Goal: Information Seeking & Learning: Learn about a topic

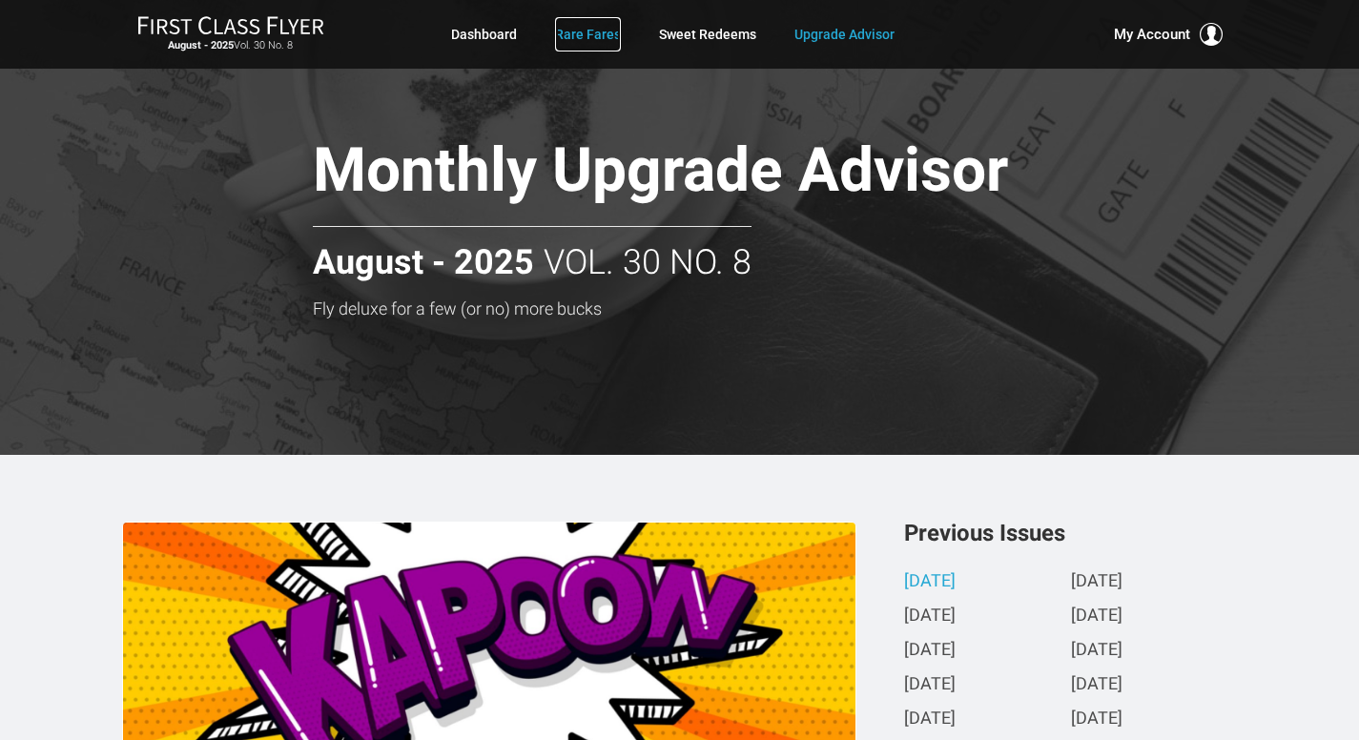
click at [582, 35] on link "Rare Fares" at bounding box center [588, 34] width 66 height 34
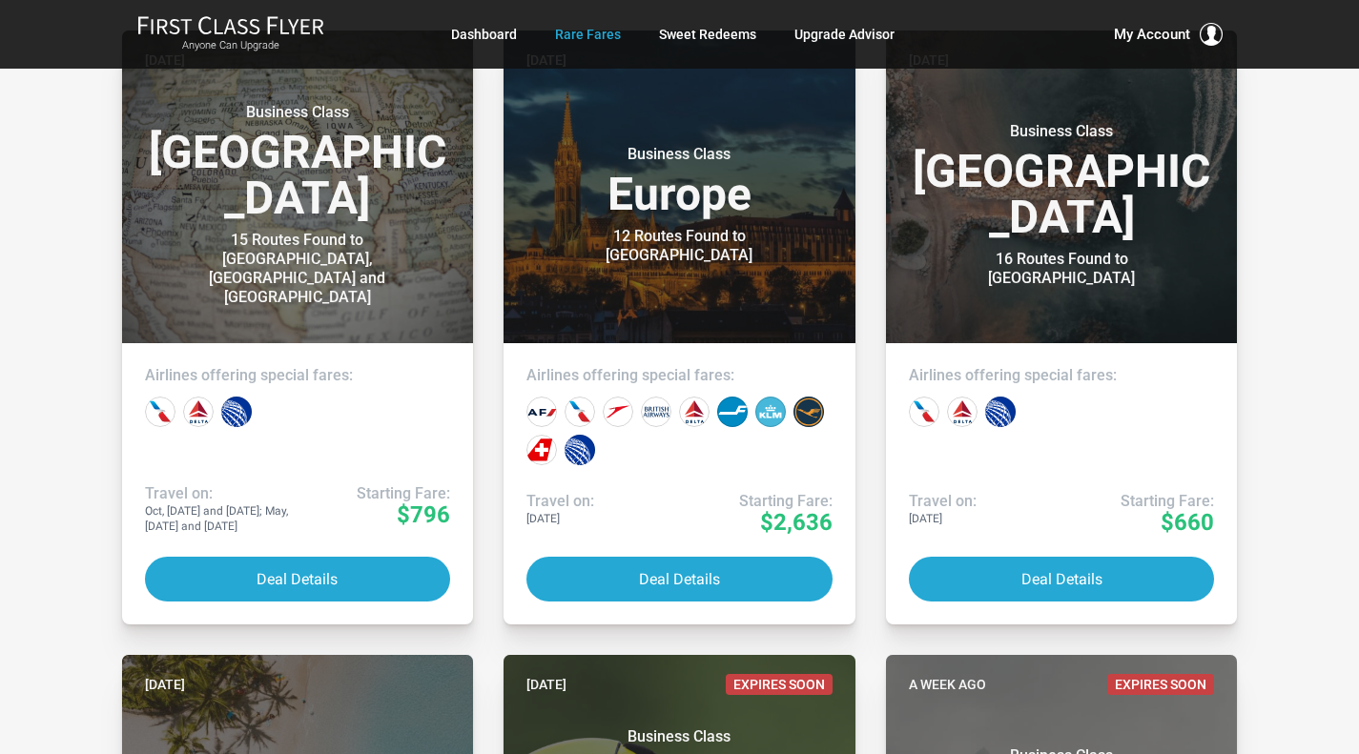
scroll to position [458, 0]
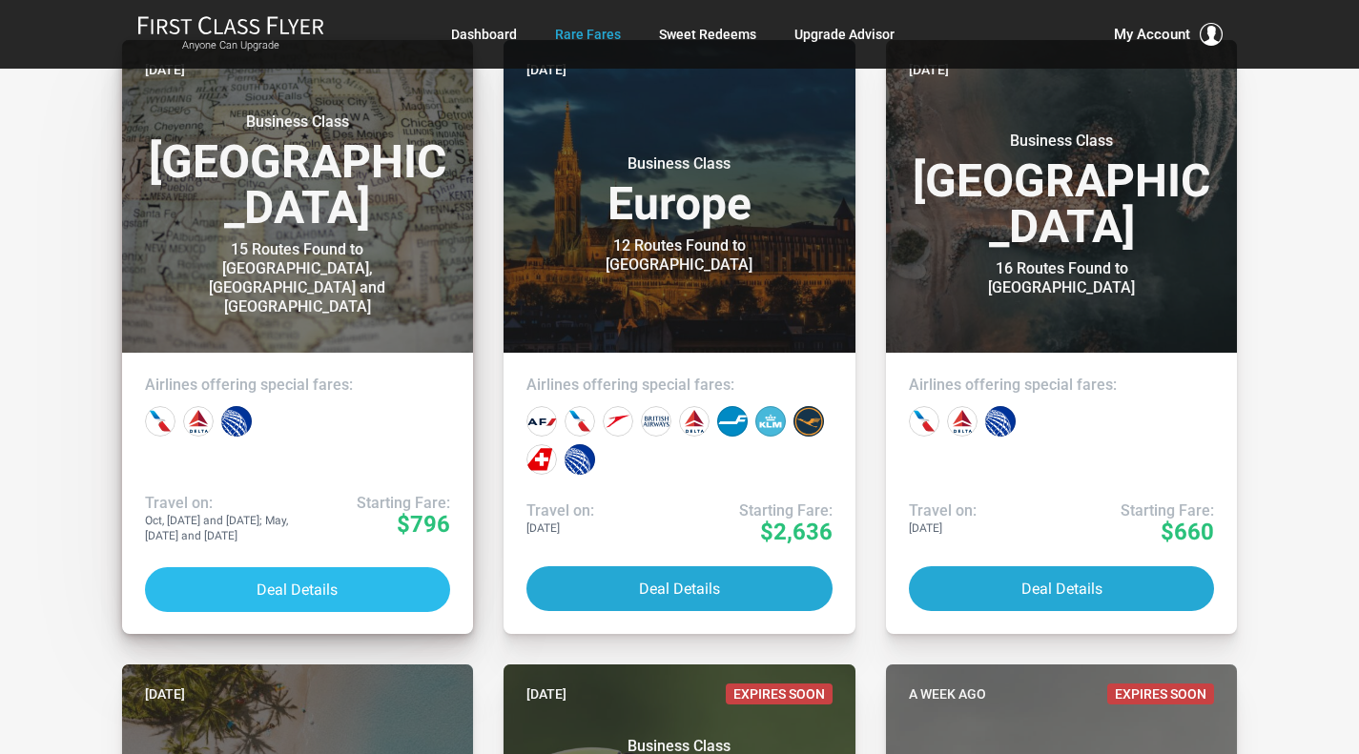
click at [288, 585] on button "Deal Details" at bounding box center [298, 589] width 306 height 45
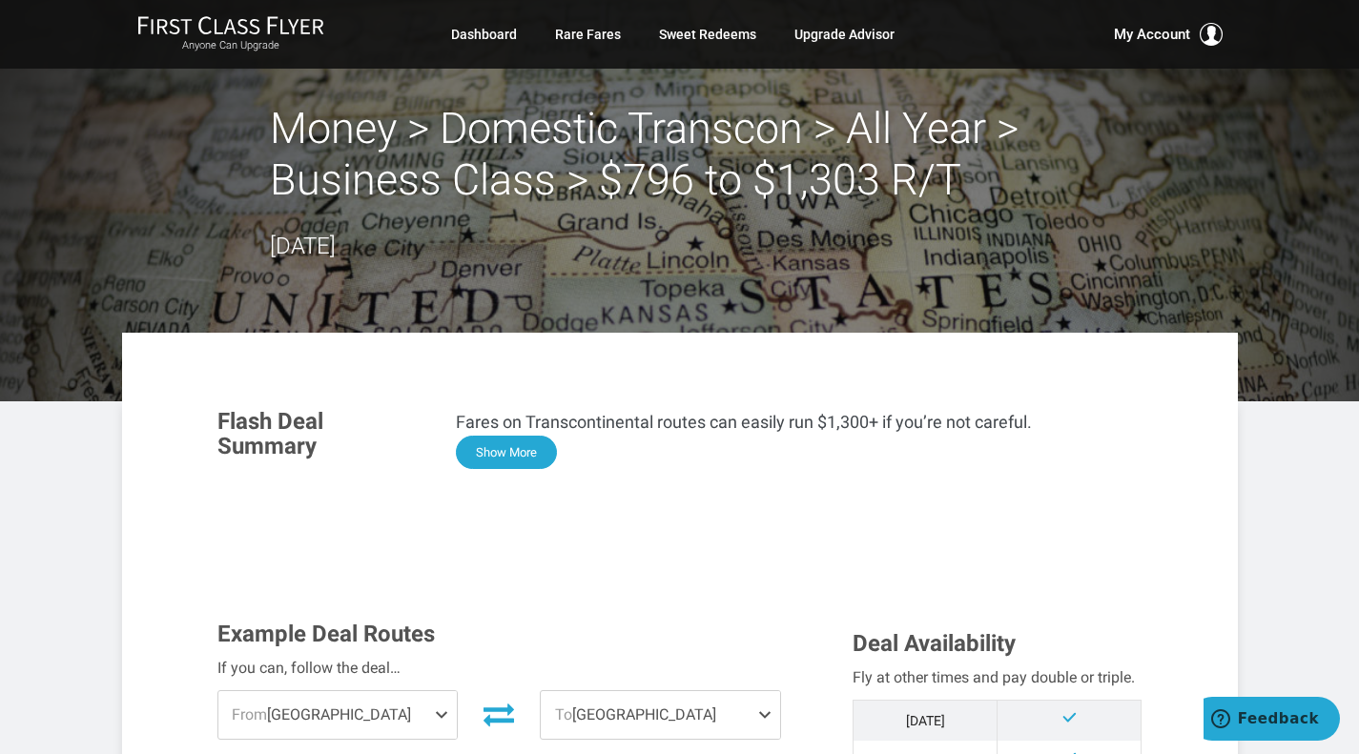
click at [523, 449] on button "Show More" at bounding box center [506, 452] width 101 height 33
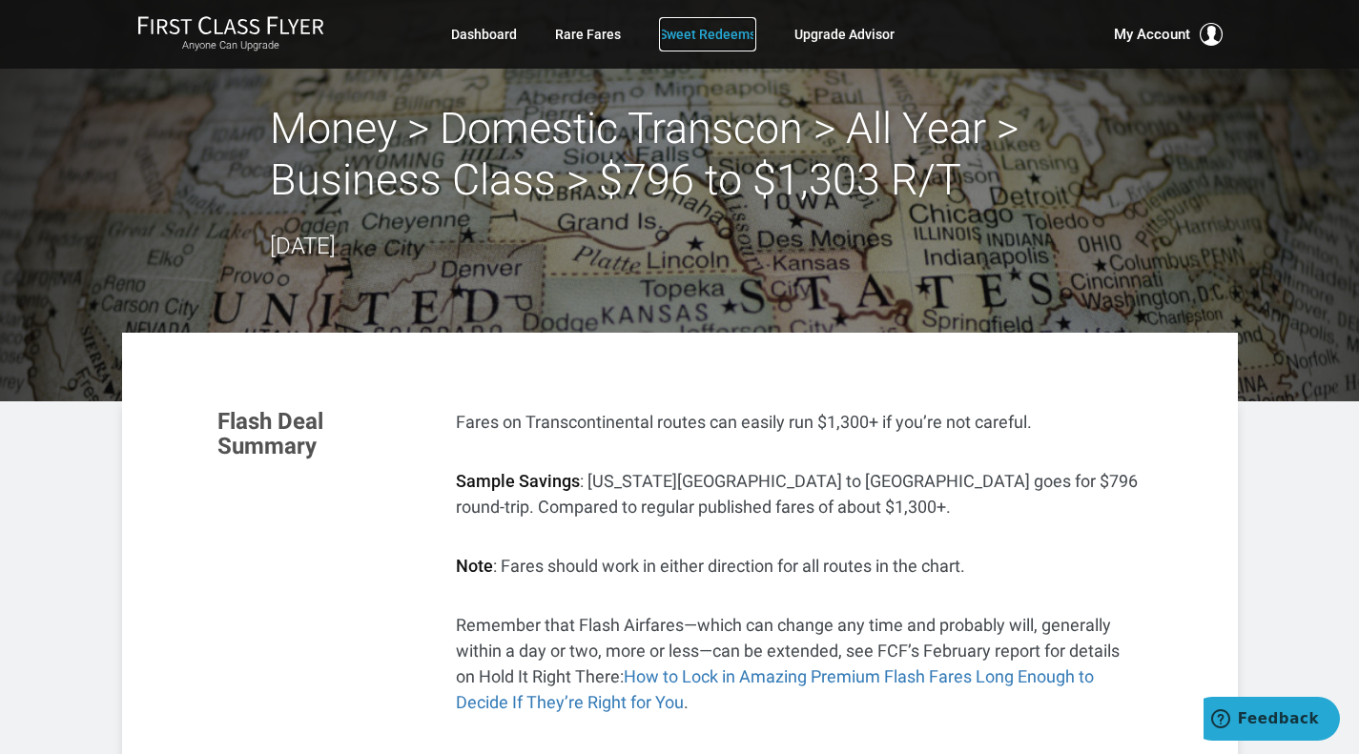
click at [711, 36] on link "Sweet Redeems" at bounding box center [707, 34] width 97 height 34
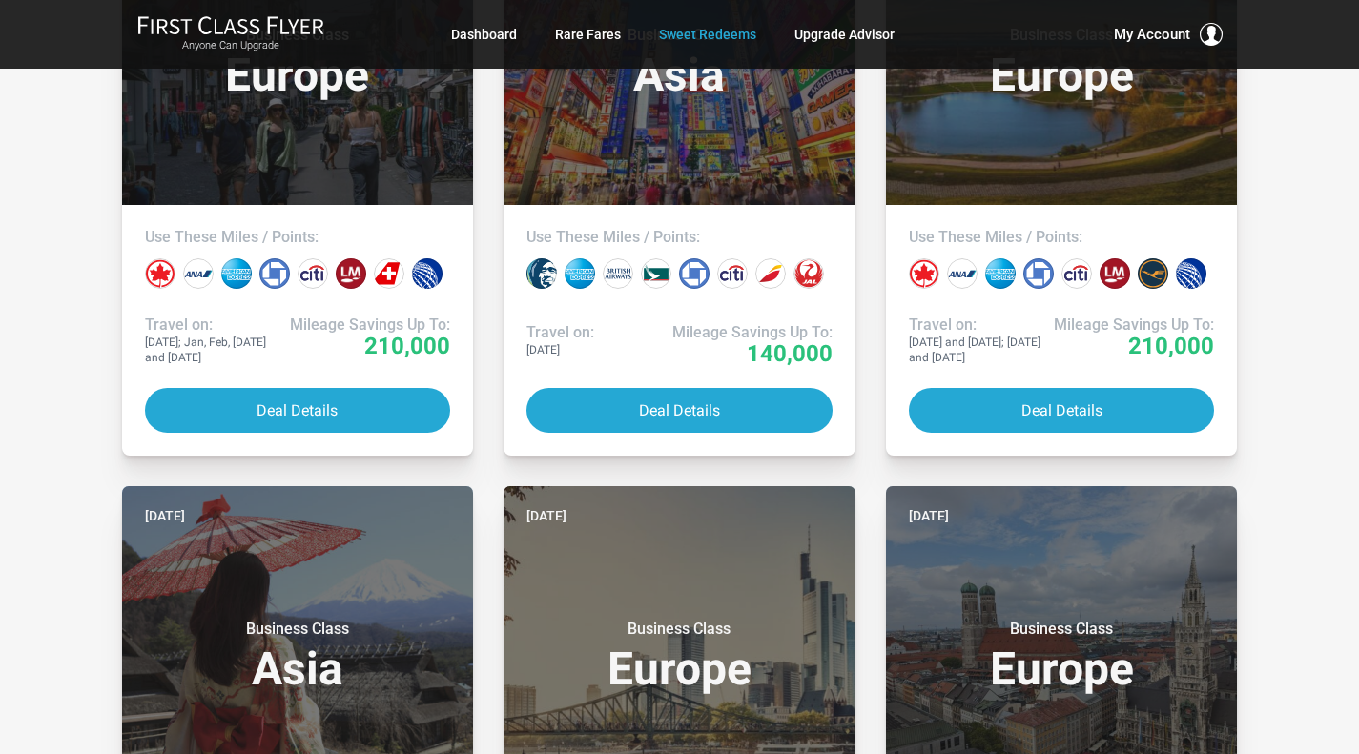
scroll to position [1183, 0]
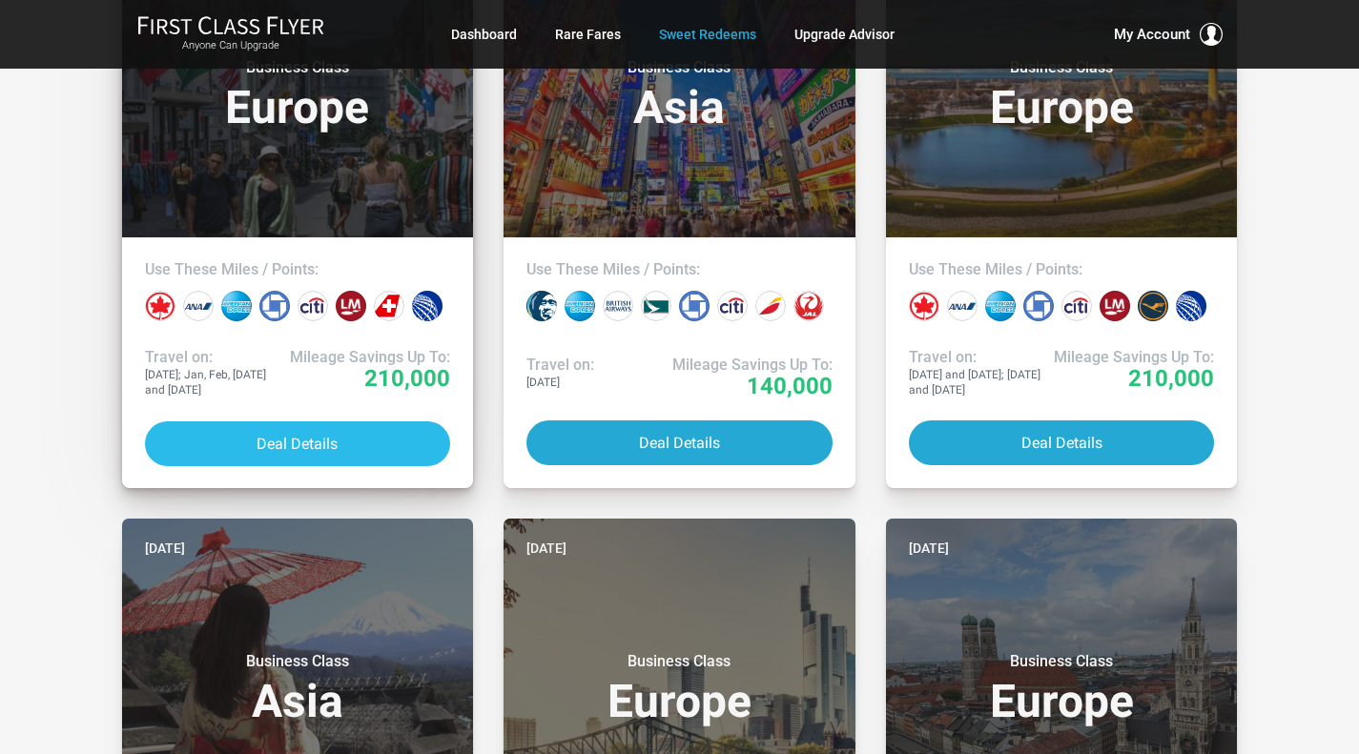
click at [368, 443] on button "Deal Details" at bounding box center [298, 444] width 306 height 45
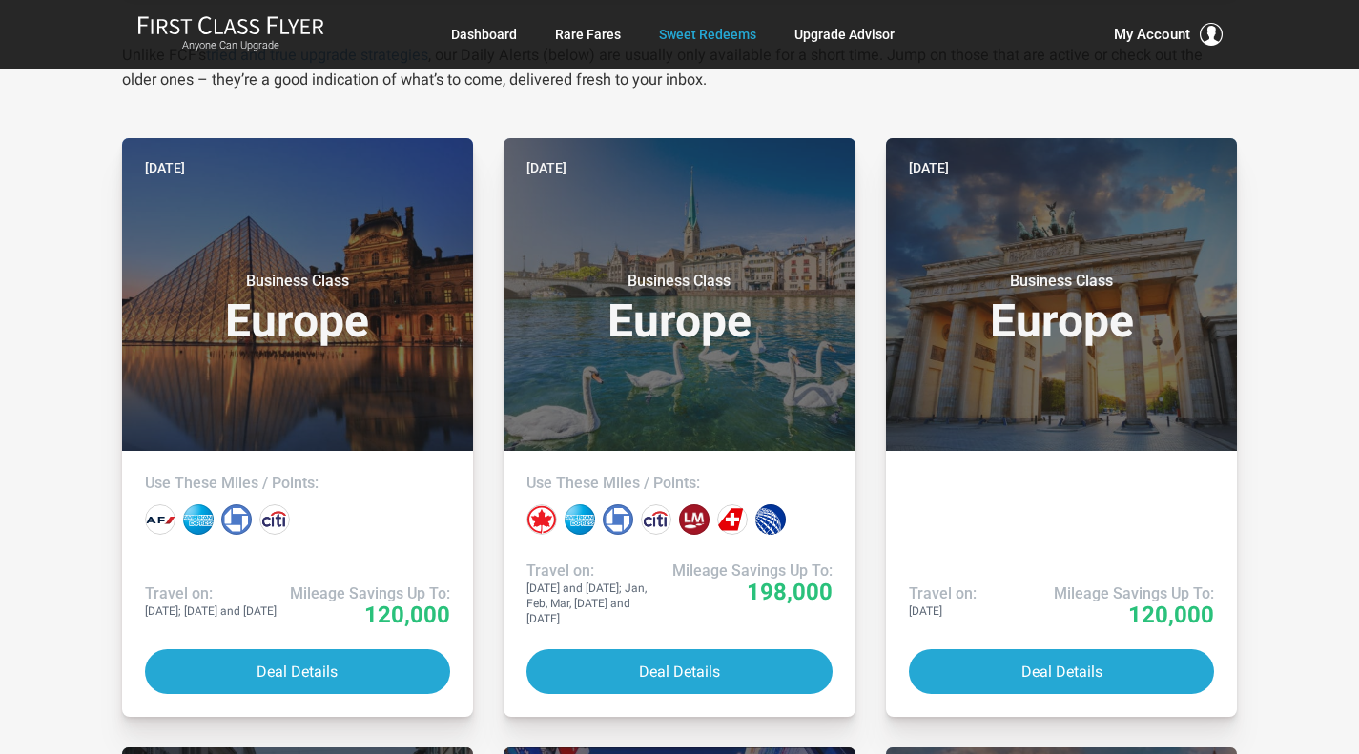
scroll to position [355, 0]
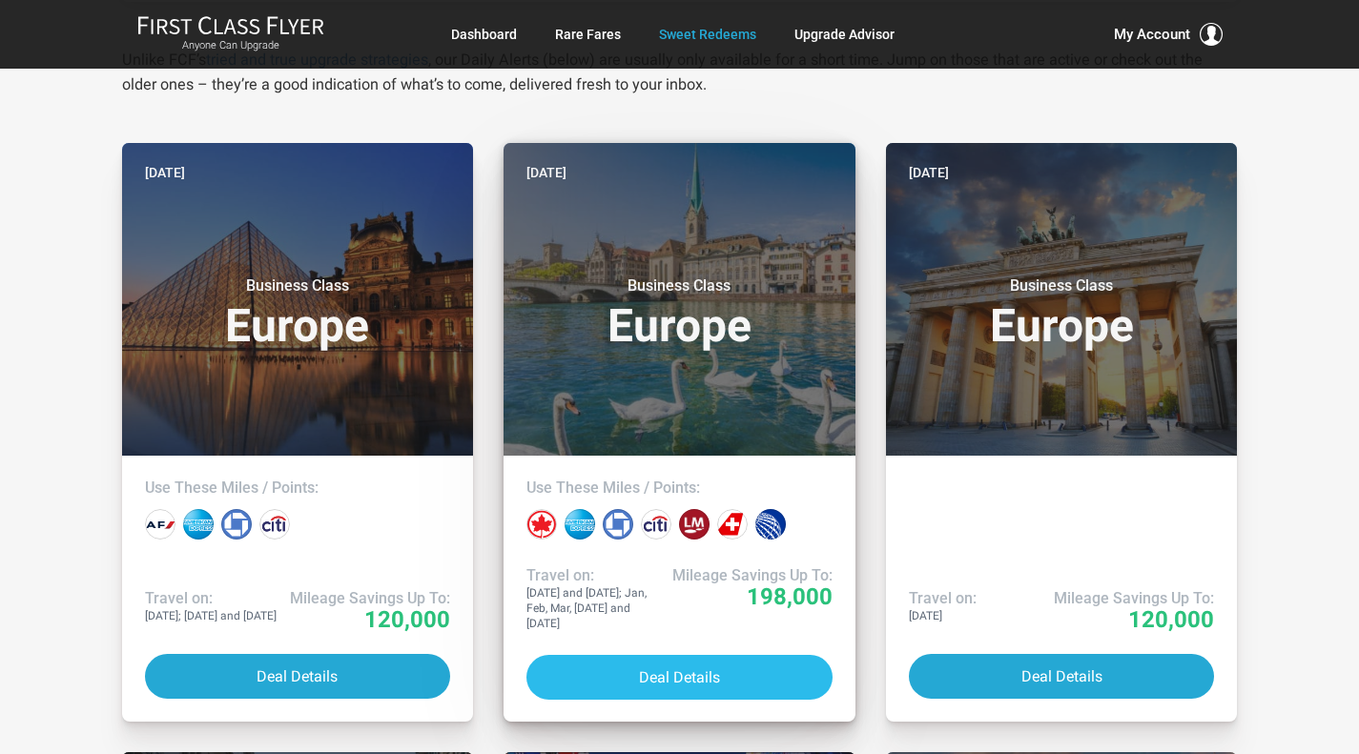
click at [672, 671] on button "Deal Details" at bounding box center [679, 677] width 306 height 45
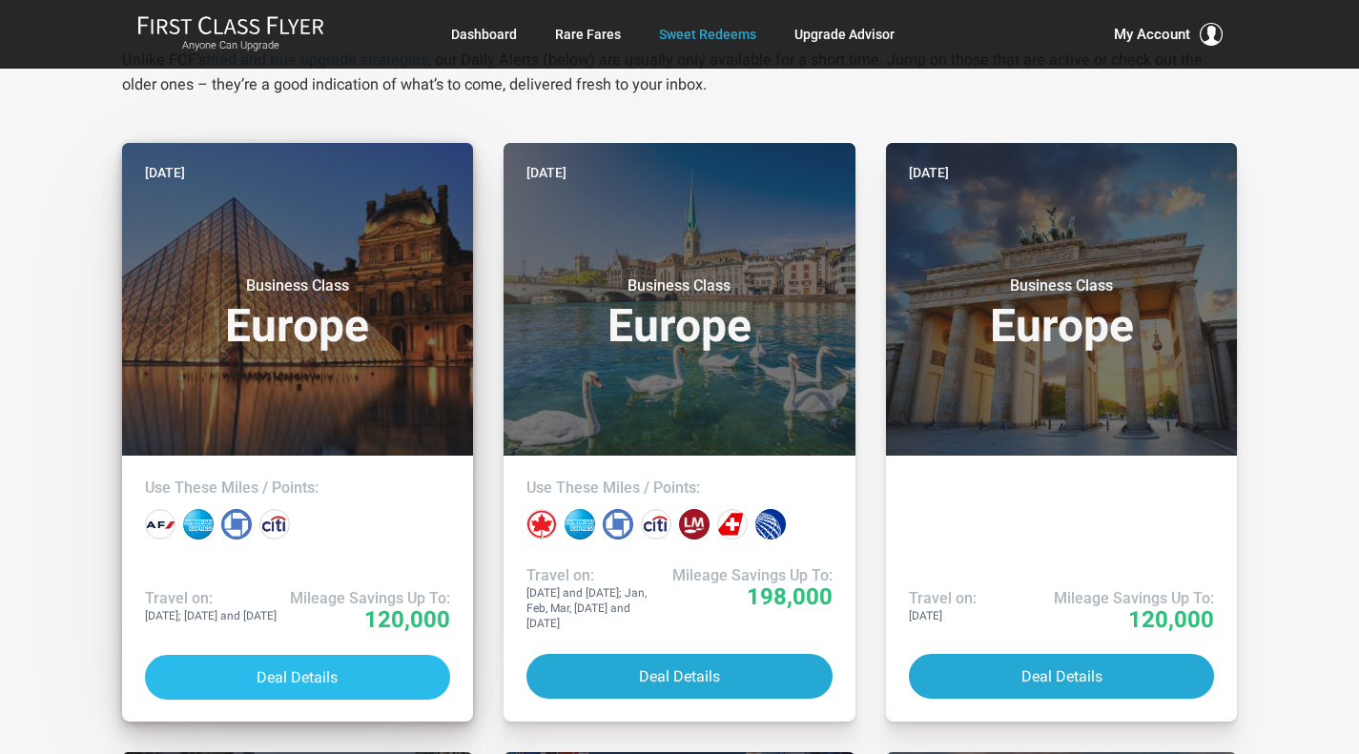
click at [313, 673] on button "Deal Details" at bounding box center [298, 677] width 306 height 45
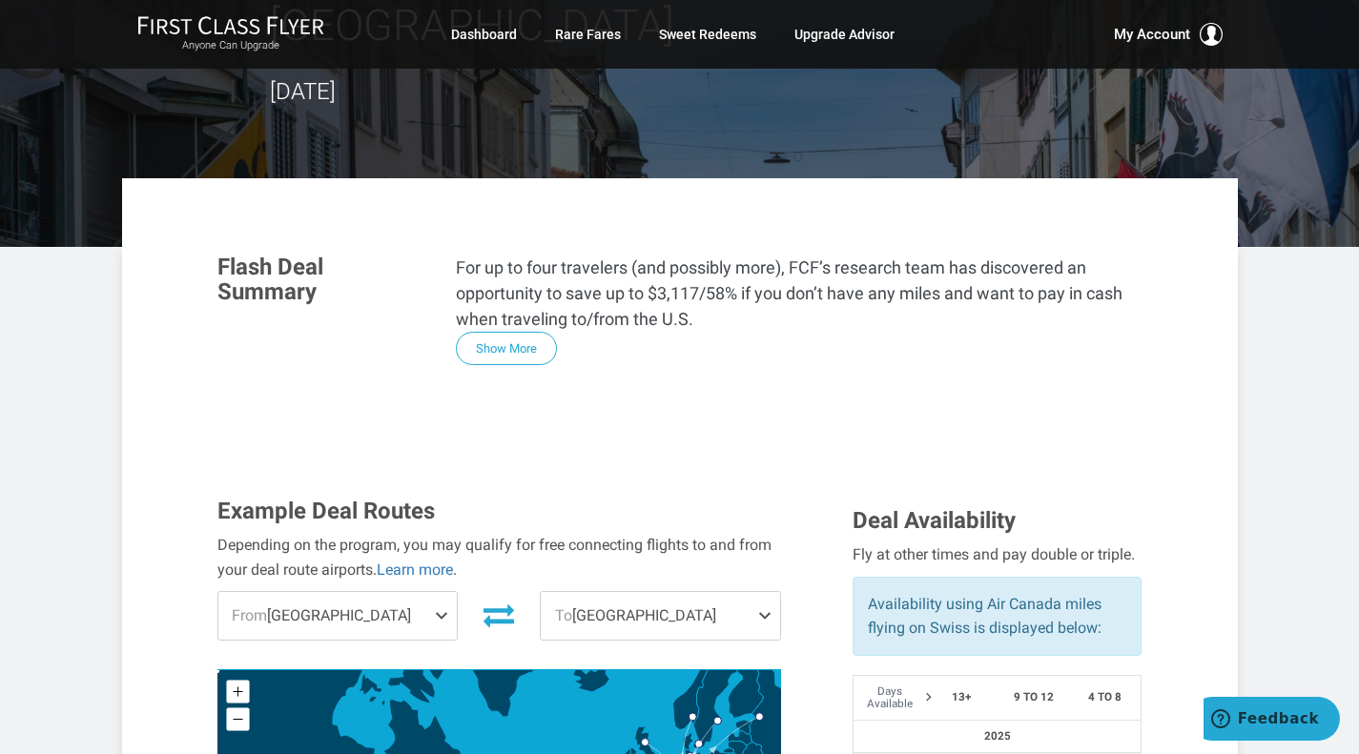
scroll to position [205, 0]
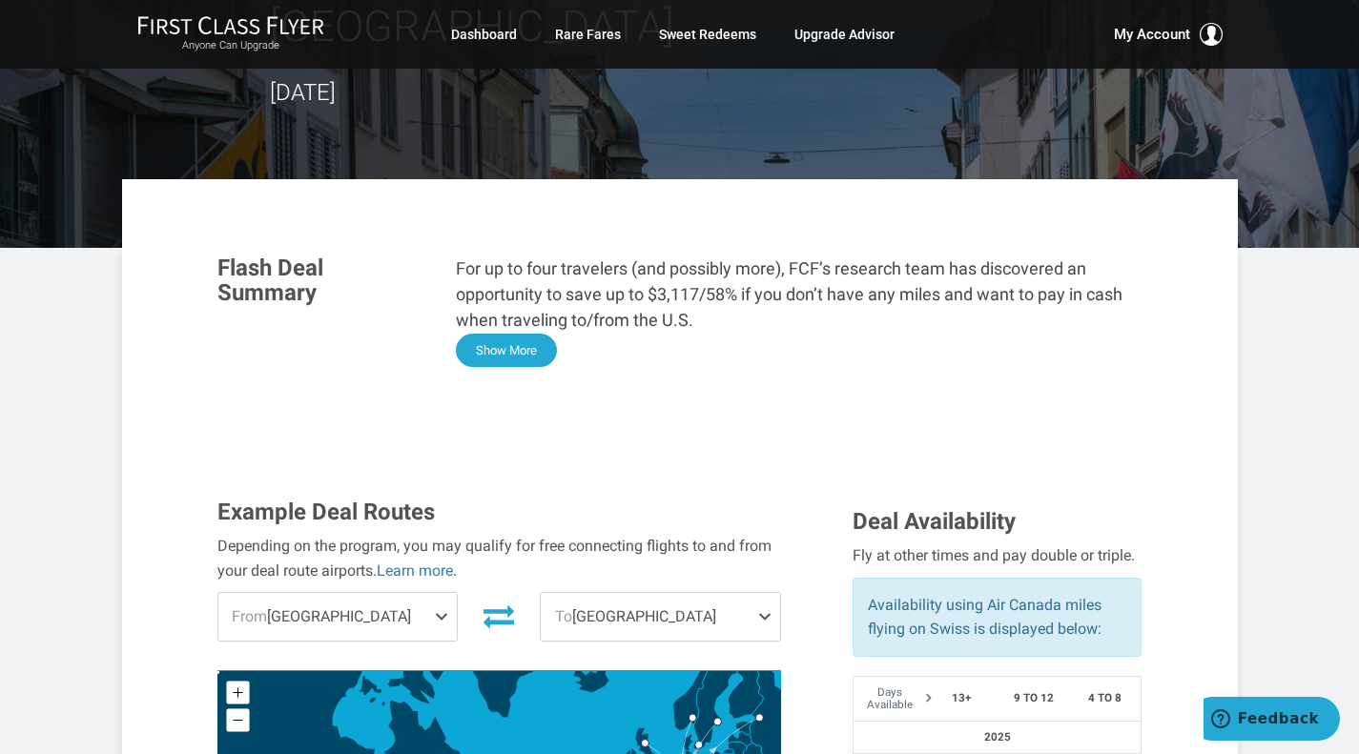
click at [522, 334] on button "Show More" at bounding box center [506, 350] width 101 height 33
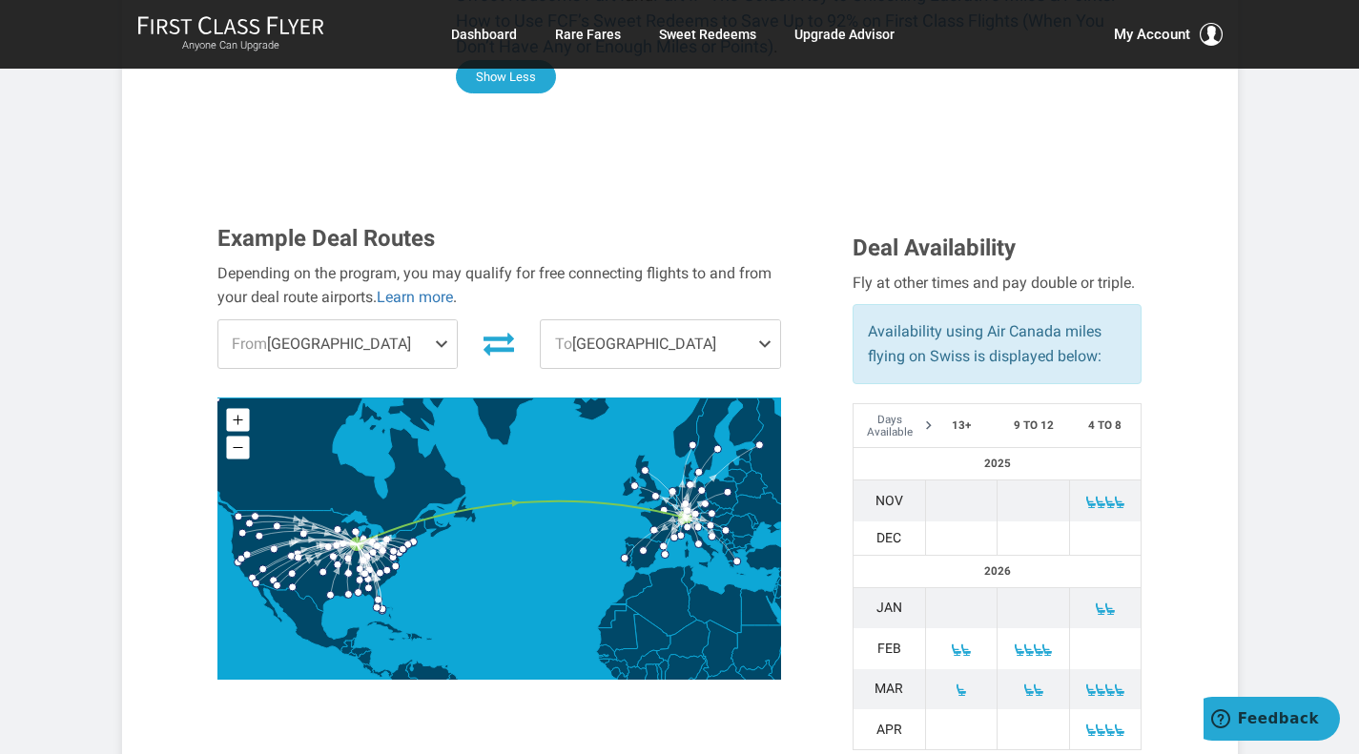
scroll to position [1332, 0]
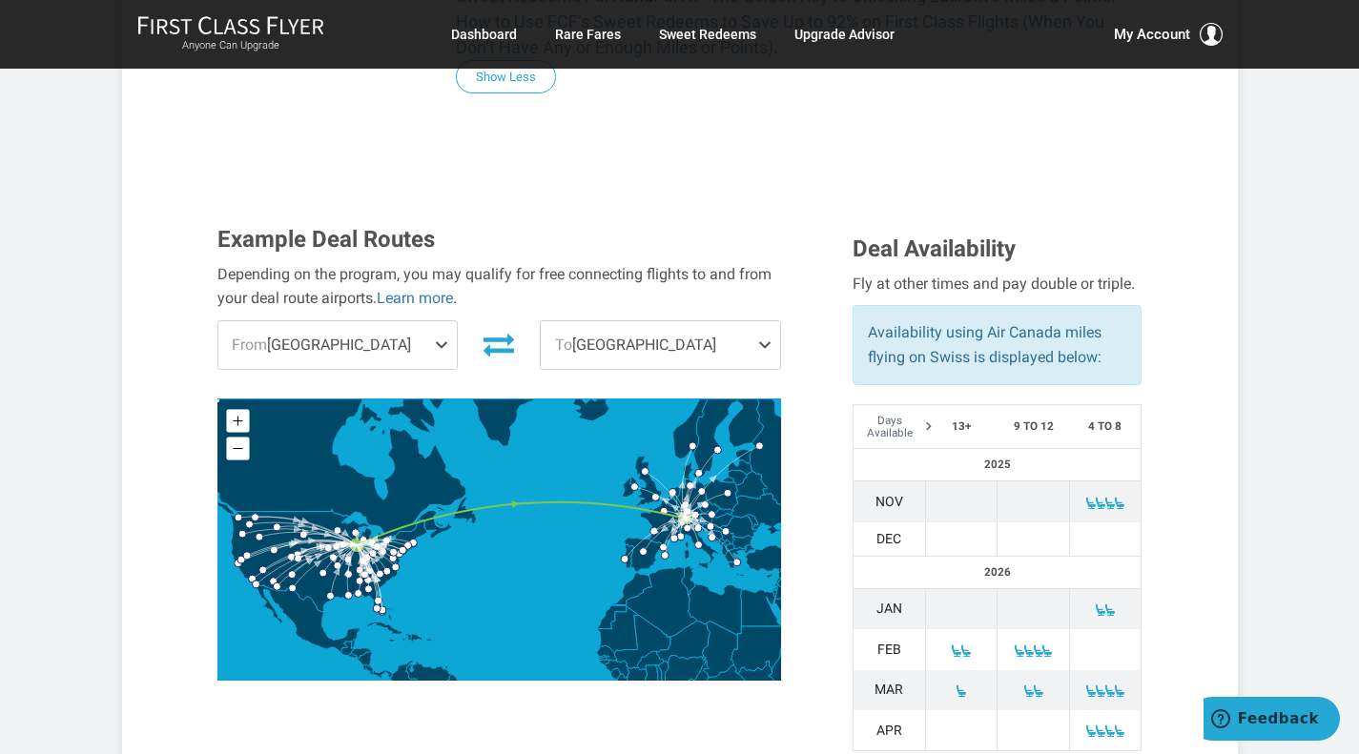
click at [445, 321] on span at bounding box center [445, 345] width 23 height 48
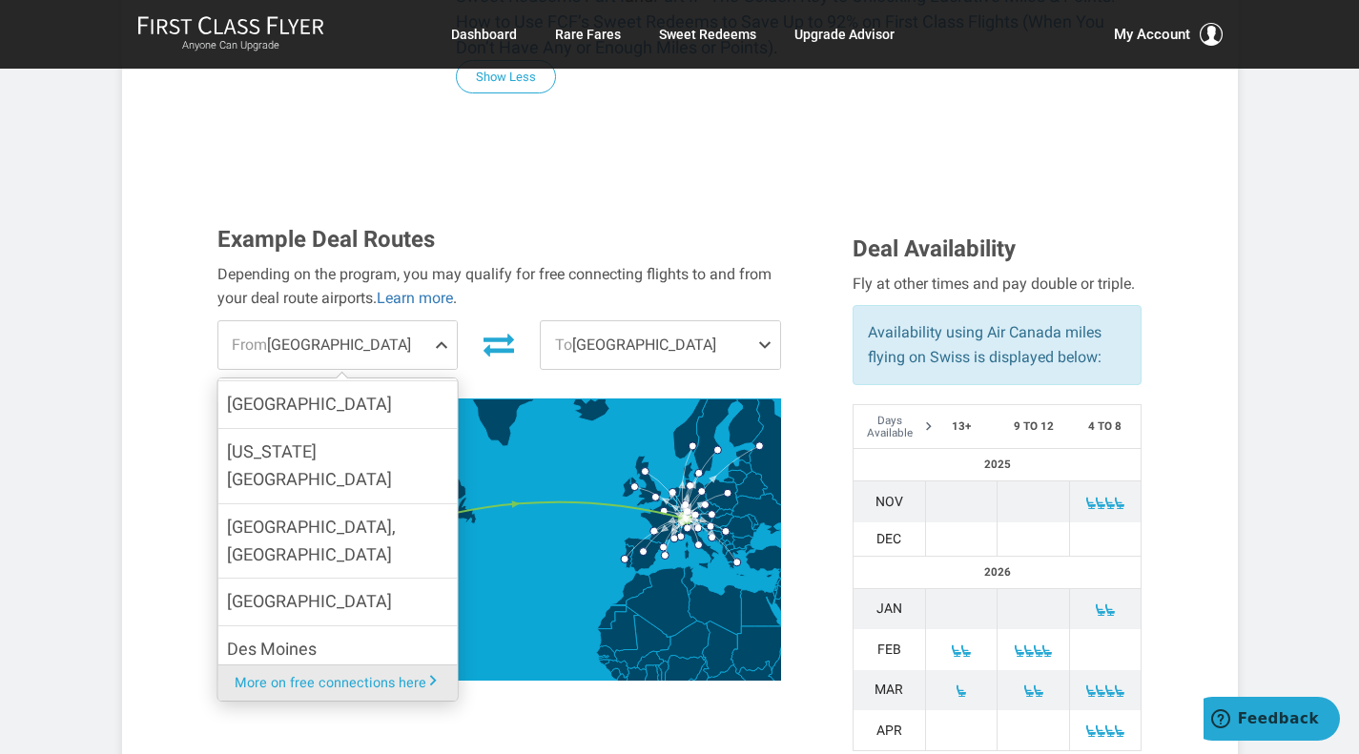
scroll to position [808, 0]
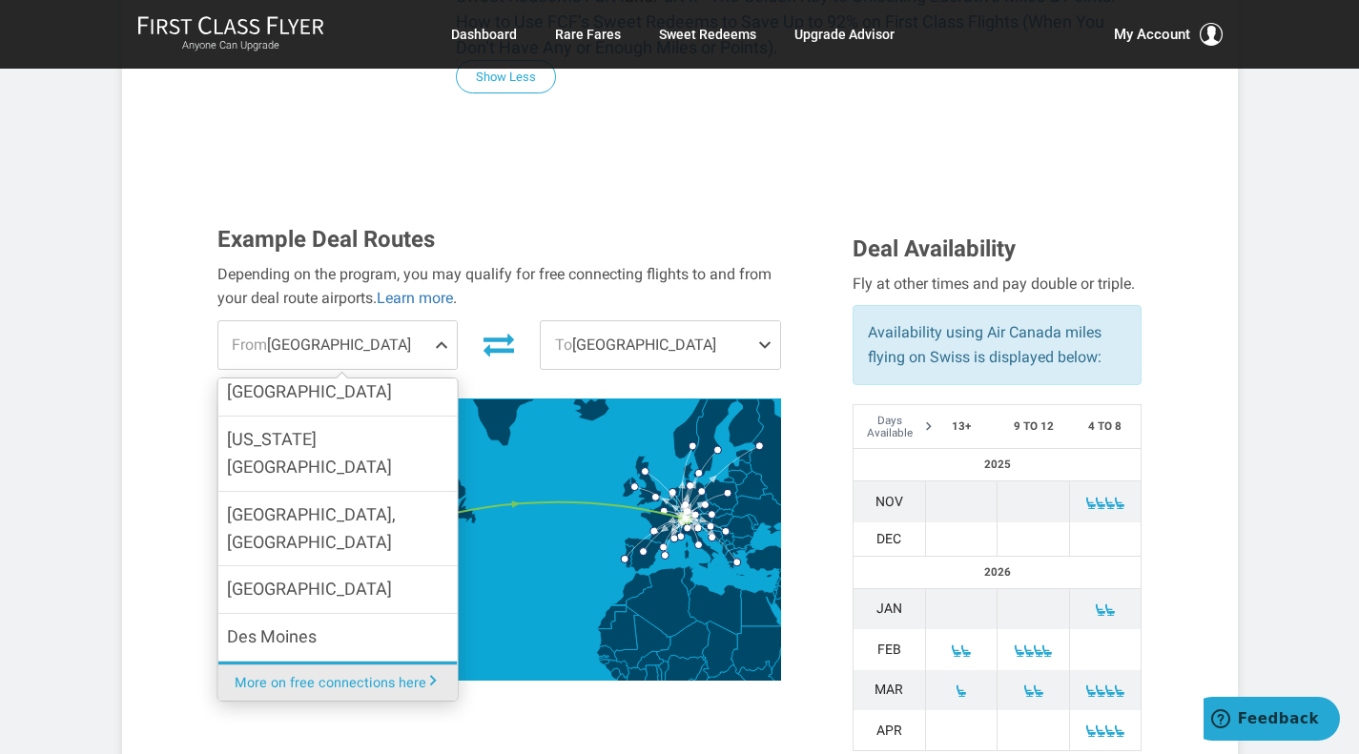
click at [355, 662] on label "Detroit" at bounding box center [336, 685] width 239 height 47
click at [0, 0] on input "Detroit" at bounding box center [0, 0] width 0 height 0
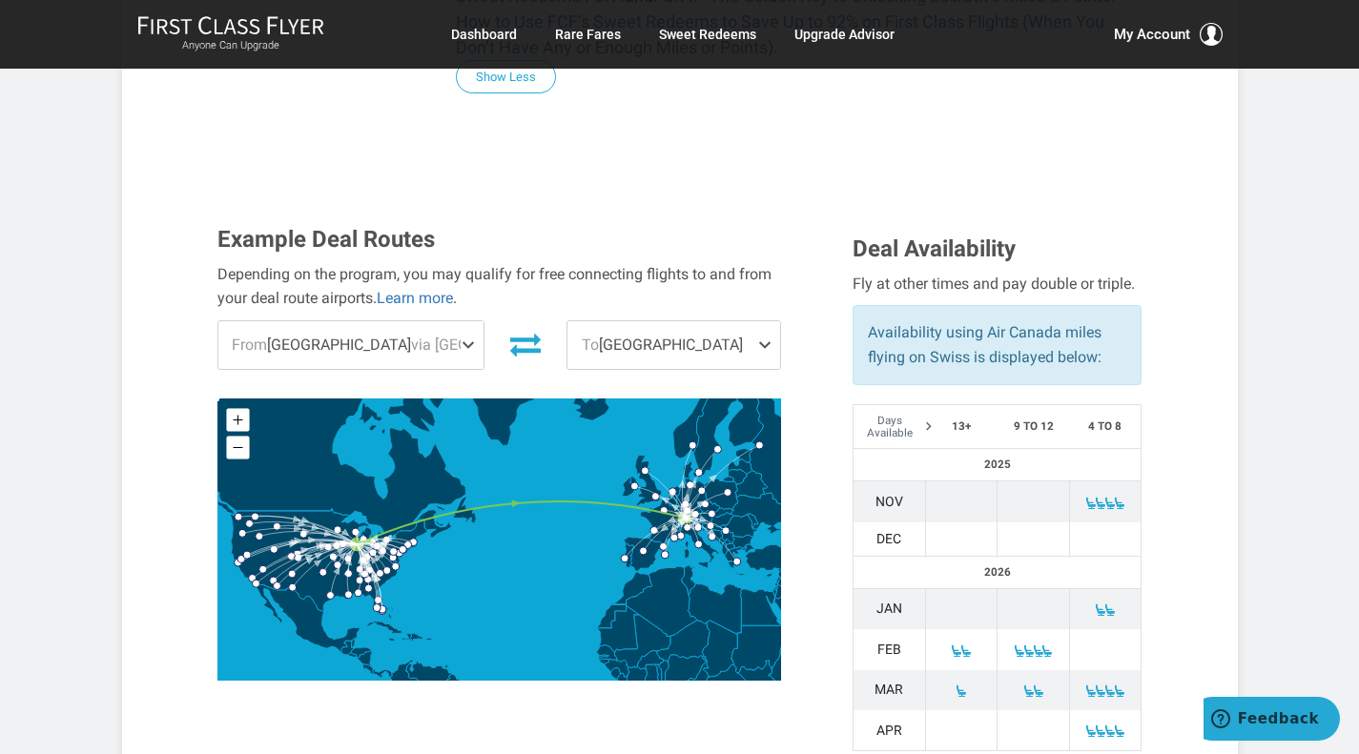
click at [461, 321] on span at bounding box center [472, 345] width 23 height 48
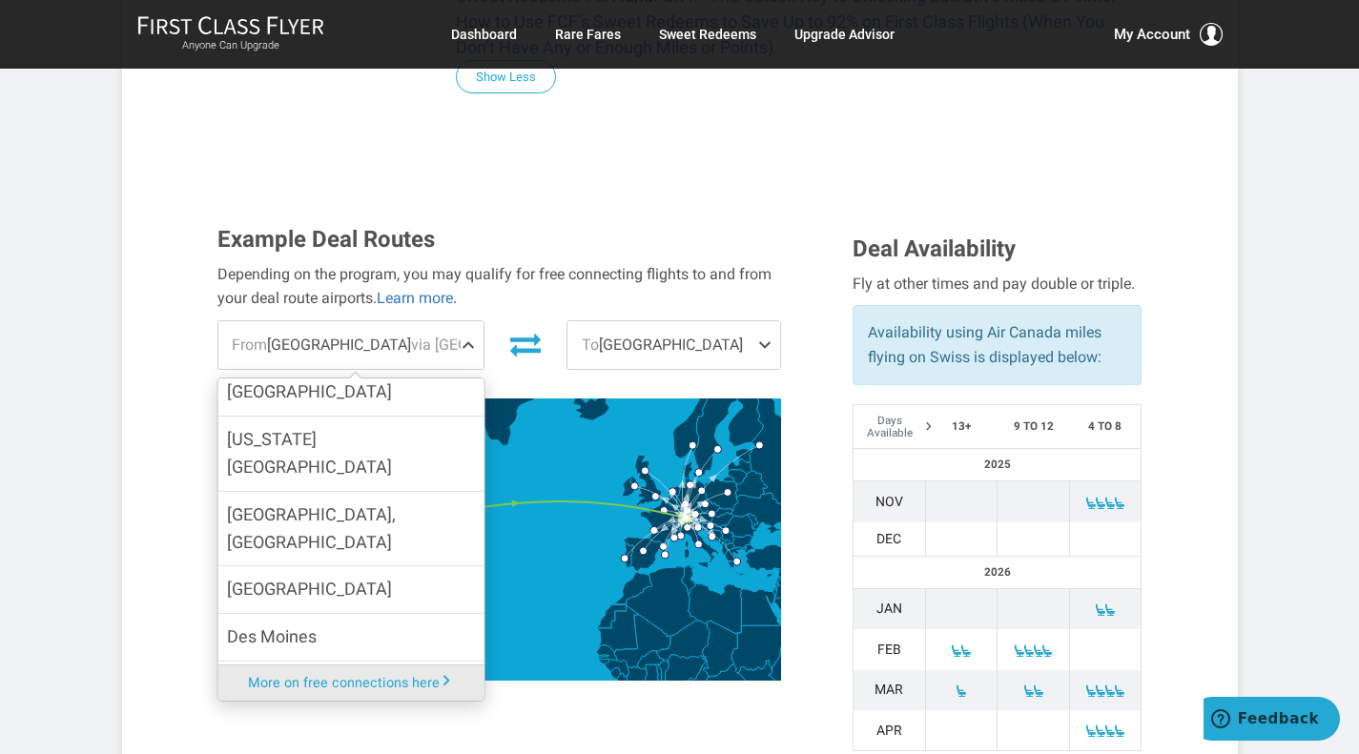
scroll to position [0, 0]
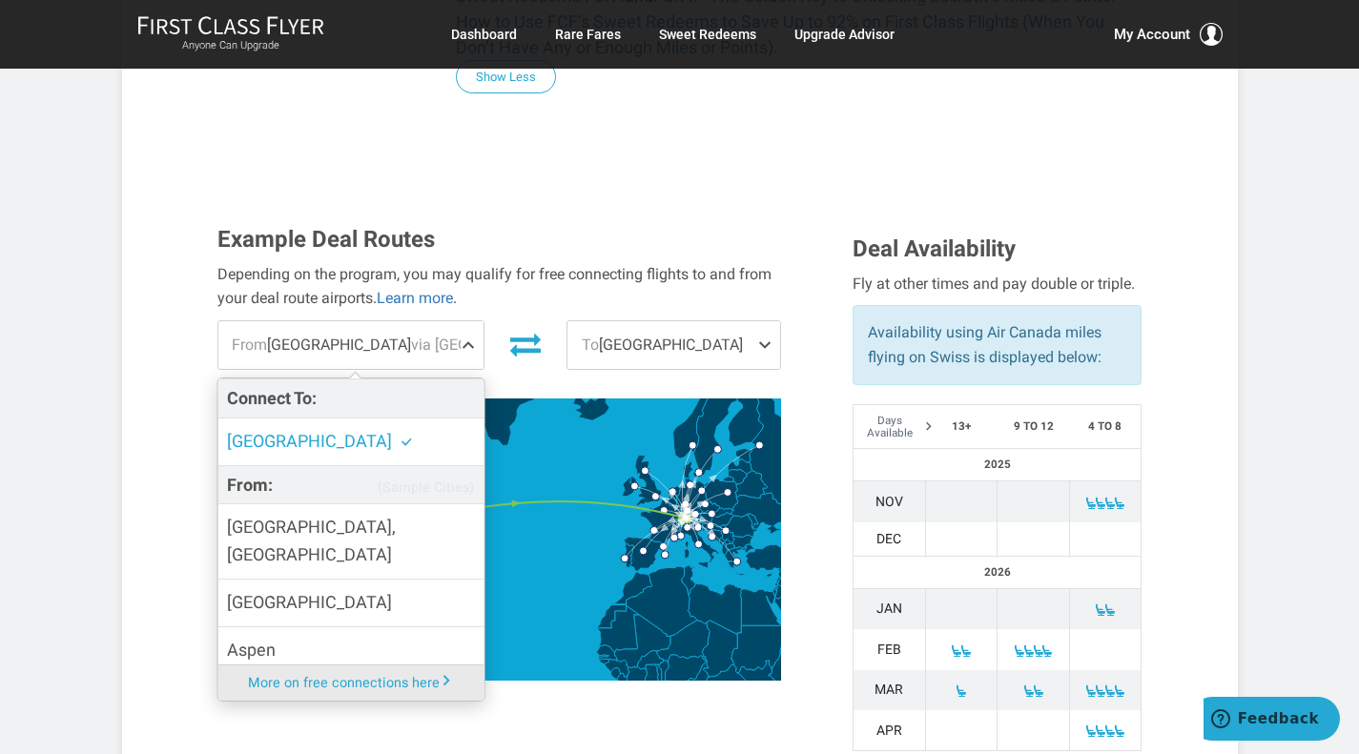
click at [284, 431] on span "[GEOGRAPHIC_DATA]" at bounding box center [309, 441] width 165 height 20
click at [0, 0] on input "[GEOGRAPHIC_DATA]" at bounding box center [0, 0] width 0 height 0
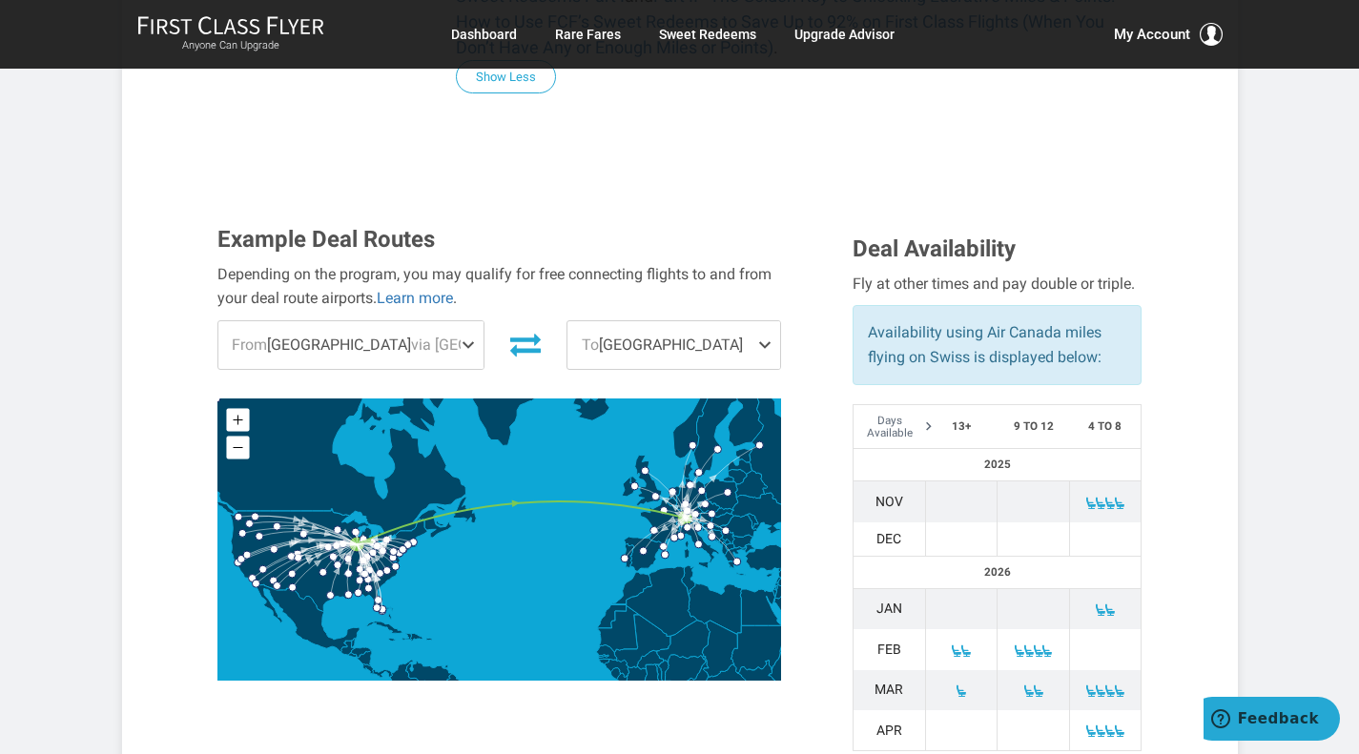
click at [461, 321] on span at bounding box center [472, 345] width 23 height 48
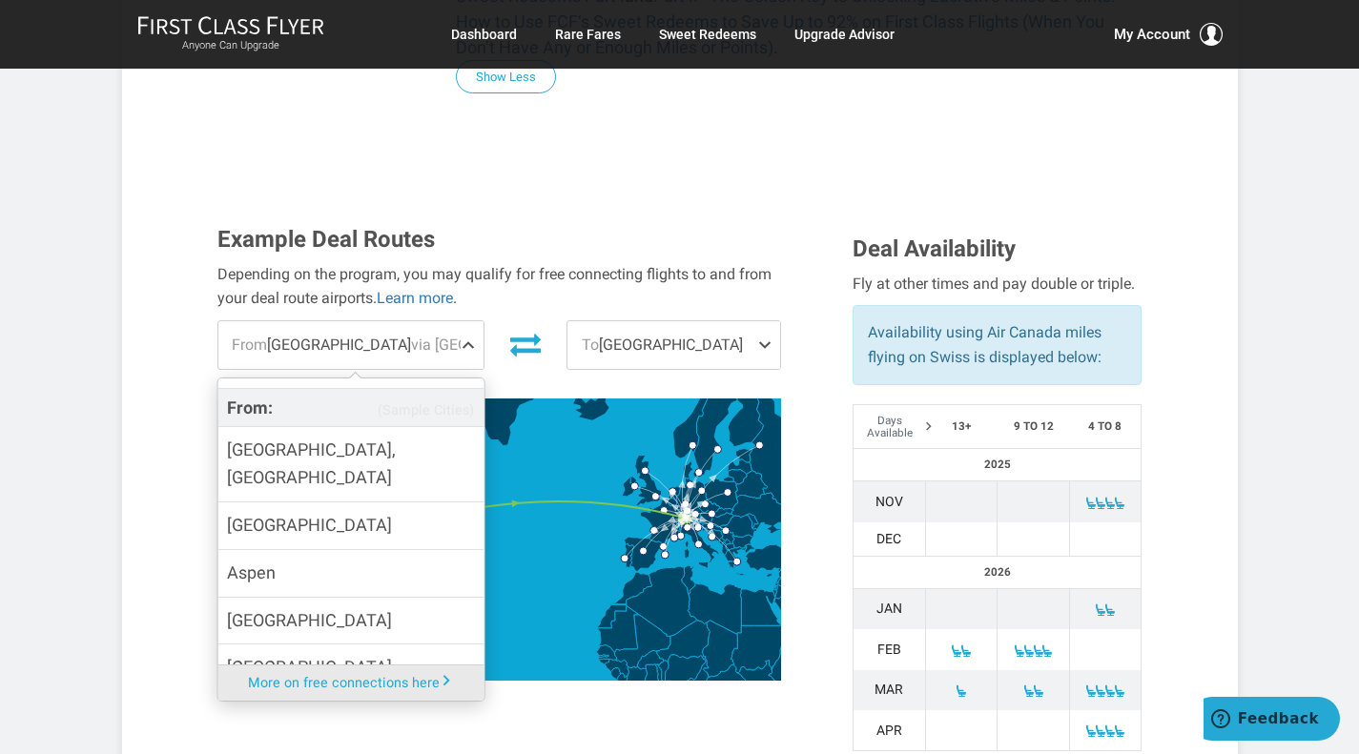
scroll to position [76, 0]
click at [461, 321] on span at bounding box center [472, 345] width 23 height 48
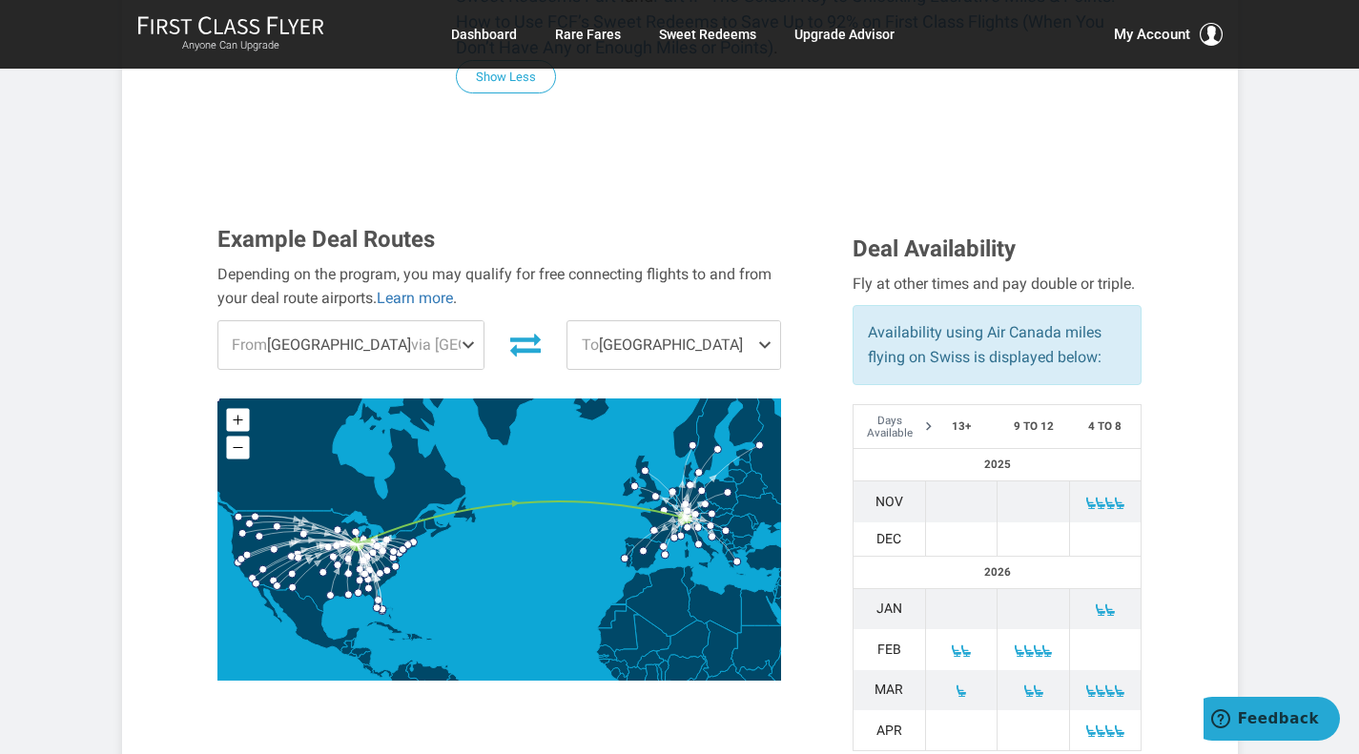
click at [429, 321] on span "From Detroit via Chicago" at bounding box center [351, 345] width 266 height 48
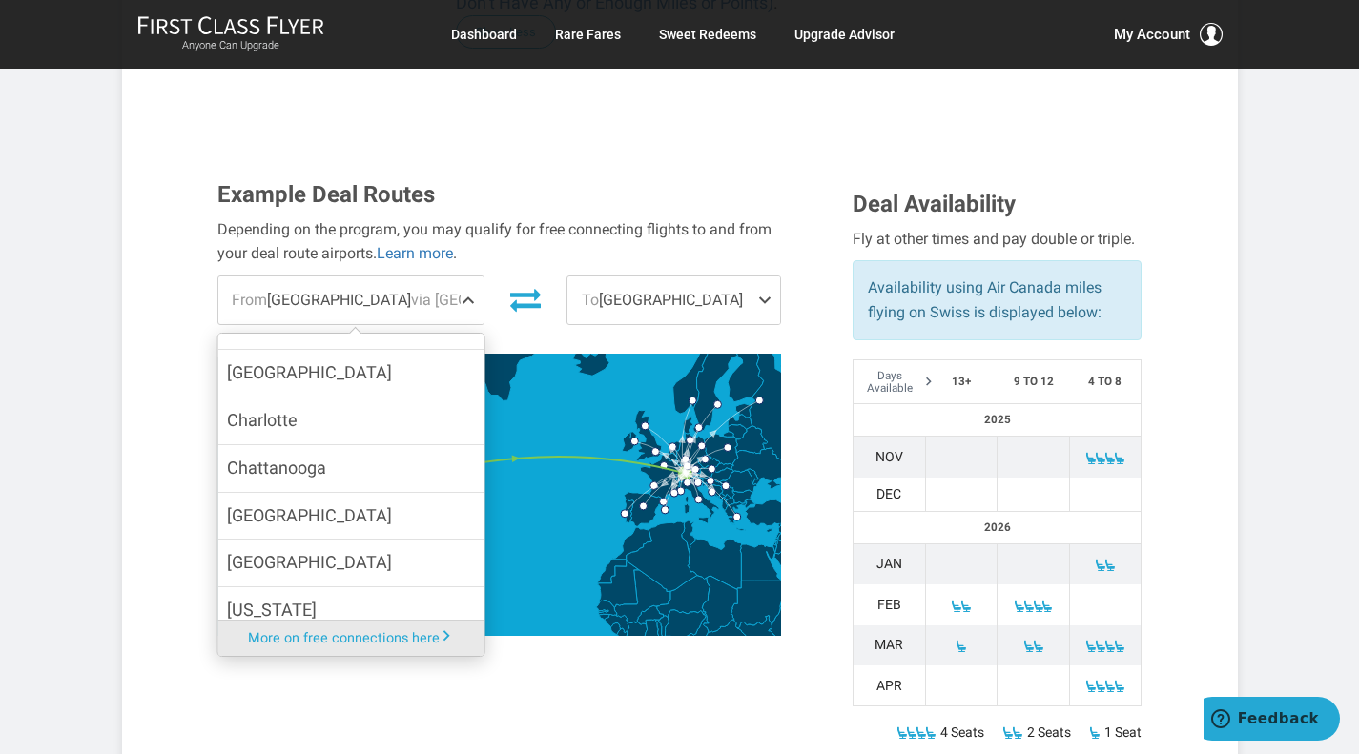
scroll to position [599, 0]
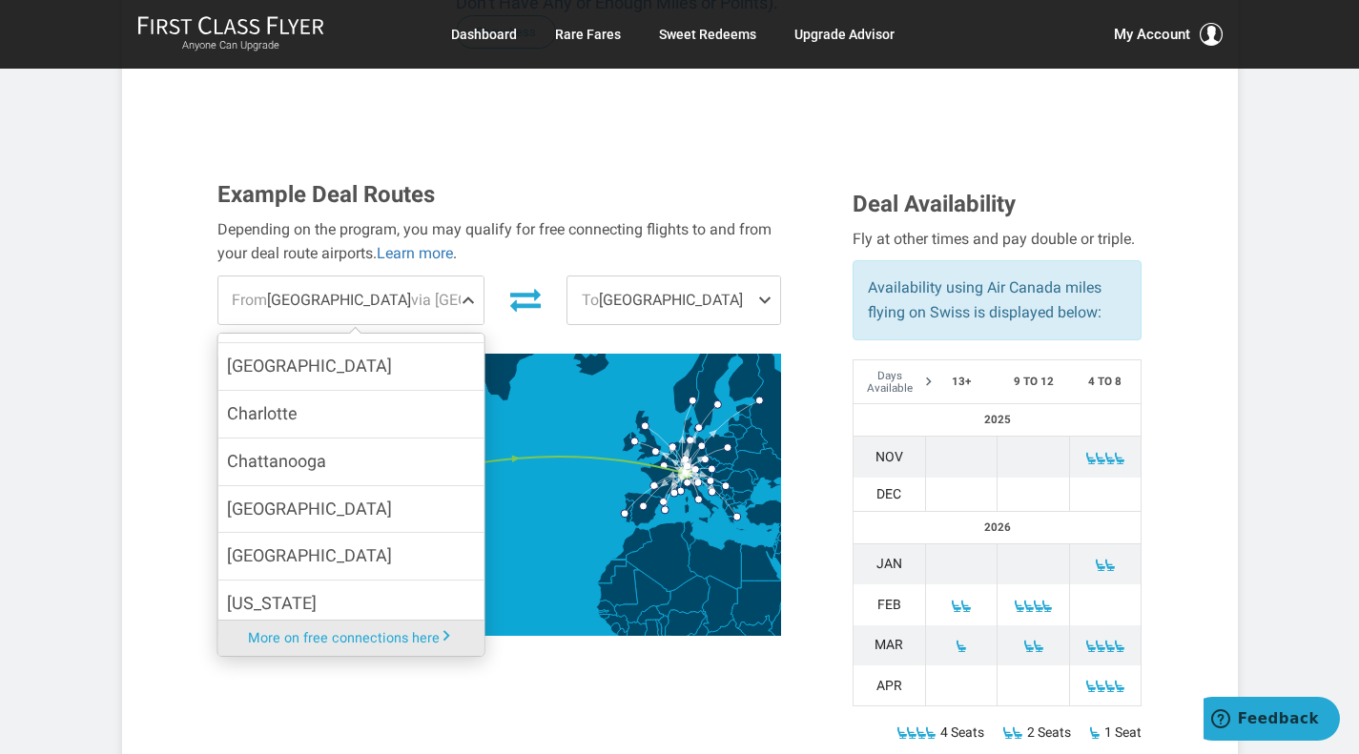
click at [765, 277] on span at bounding box center [768, 301] width 23 height 48
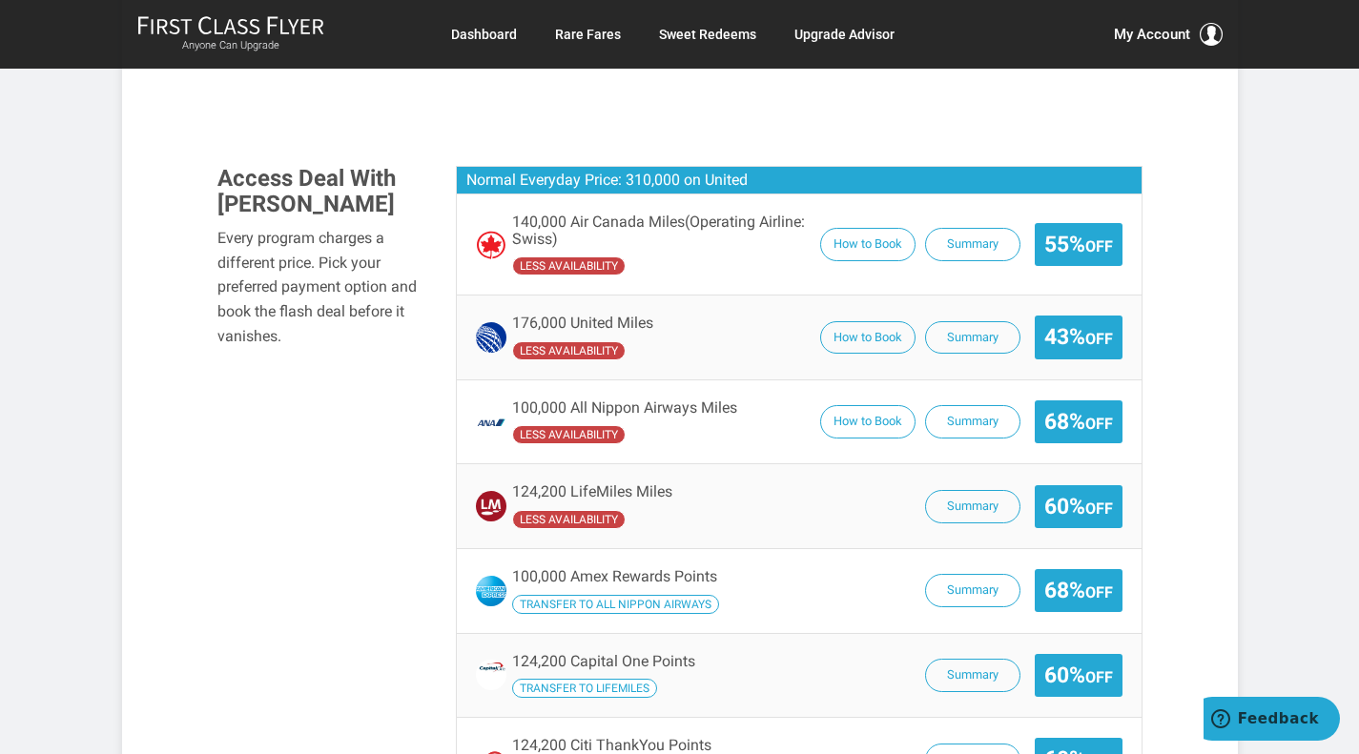
scroll to position [2136, 0]
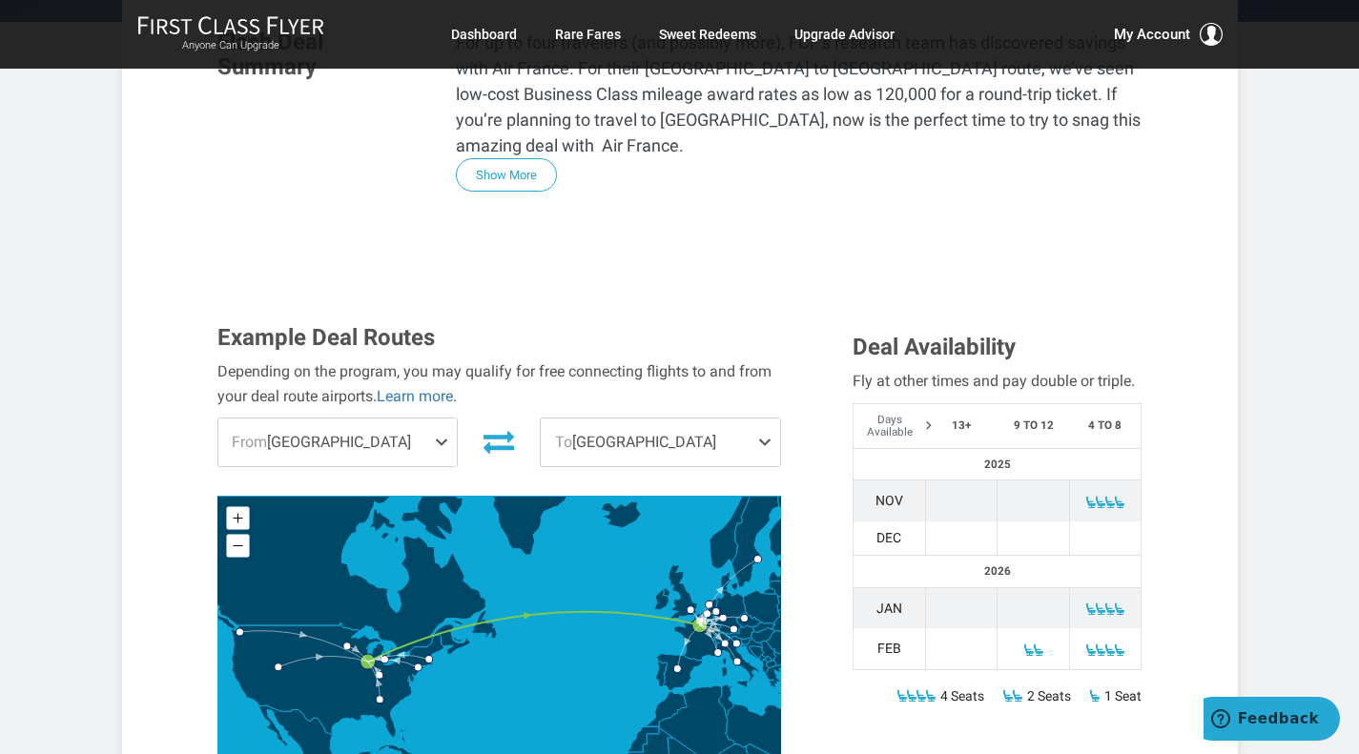
scroll to position [533, 0]
